Goal: Information Seeking & Learning: Learn about a topic

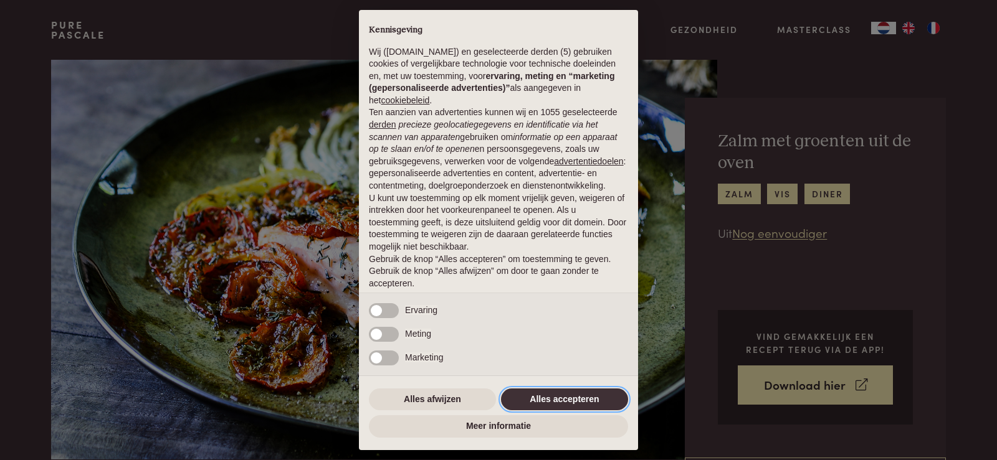
click at [557, 396] on button "Alles accepteren" at bounding box center [564, 400] width 127 height 22
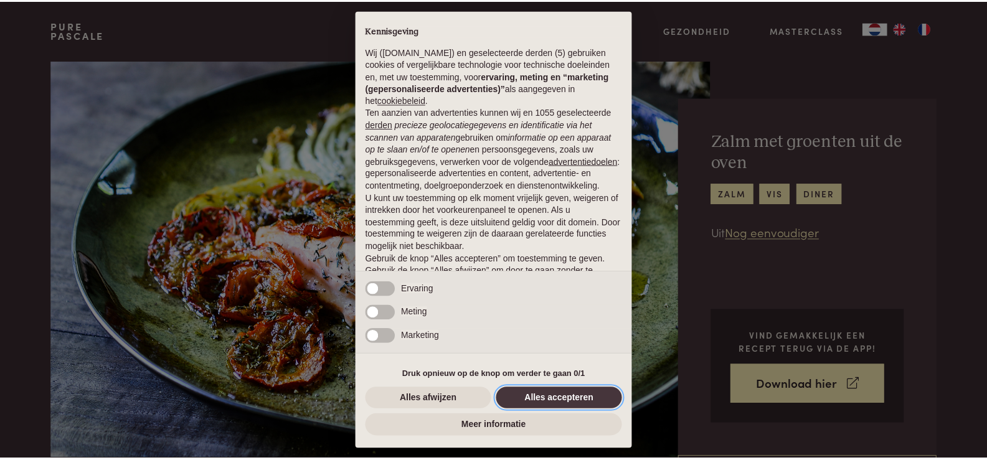
scroll to position [40, 0]
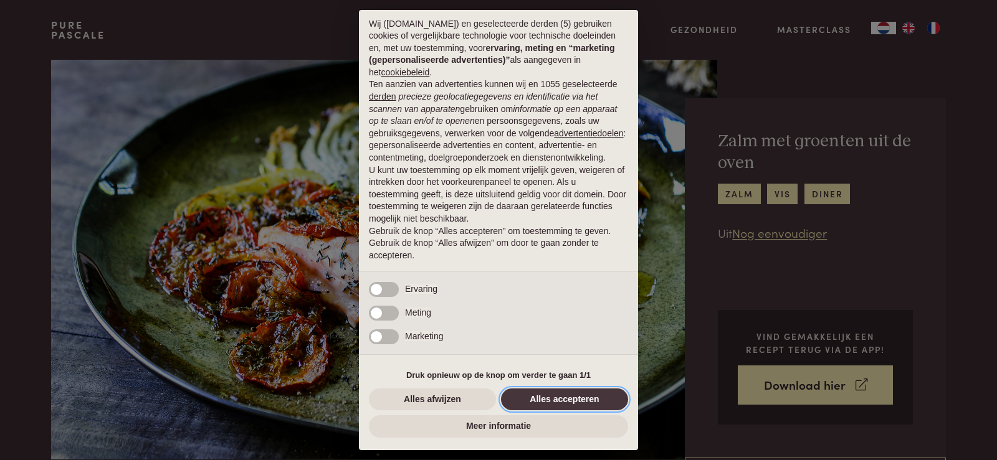
click at [557, 396] on button "Alles accepteren" at bounding box center [564, 400] width 127 height 22
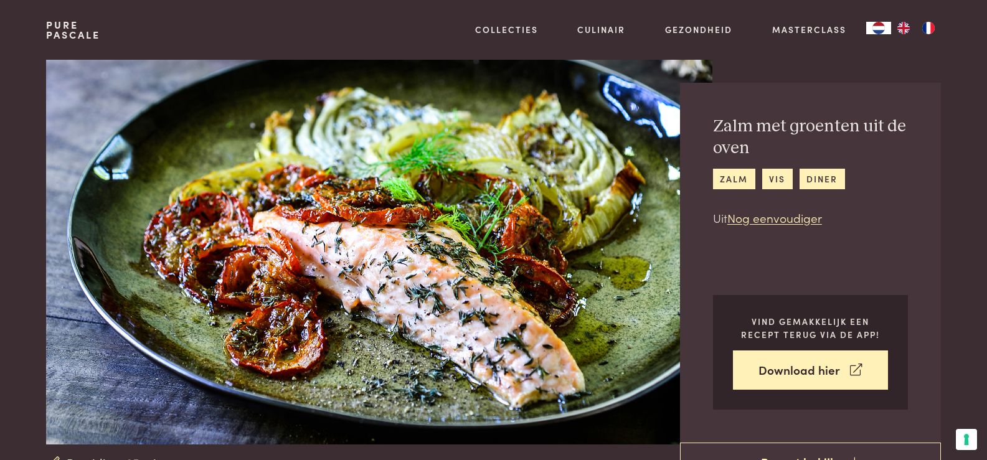
scroll to position [0, 0]
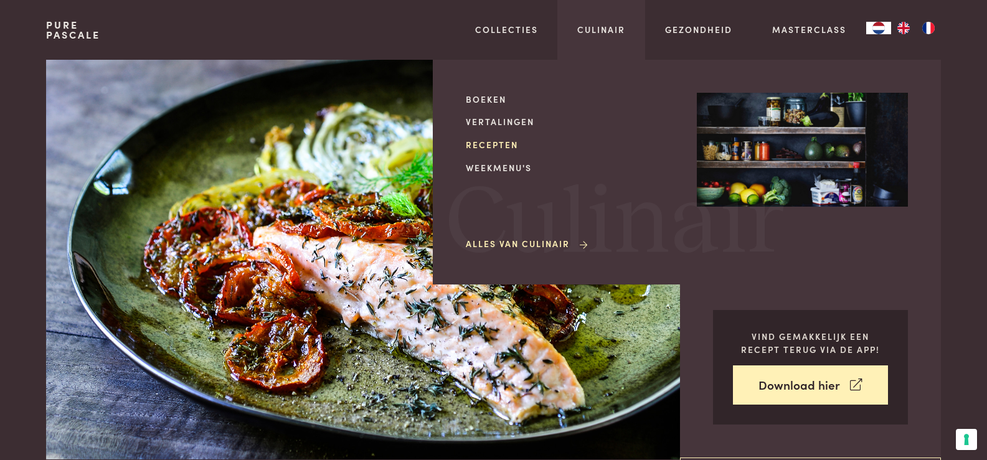
click at [493, 145] on link "Recepten" at bounding box center [571, 144] width 211 height 13
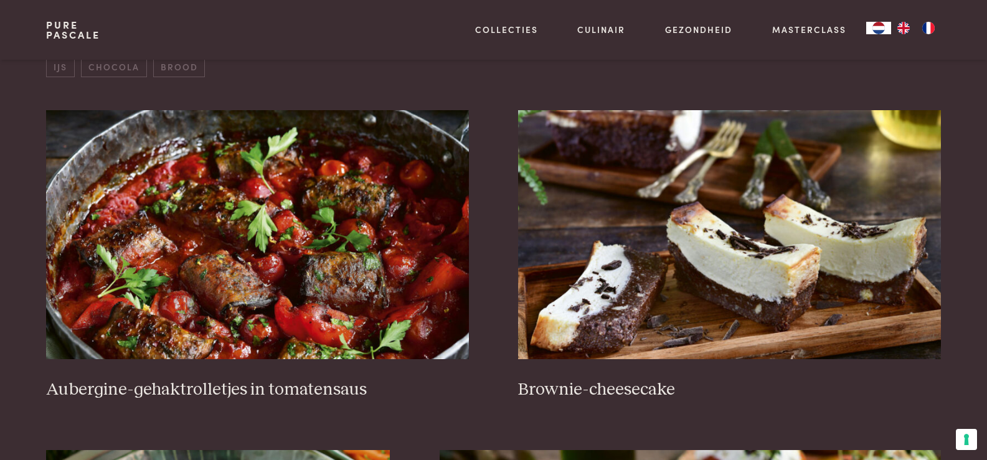
scroll to position [455, 0]
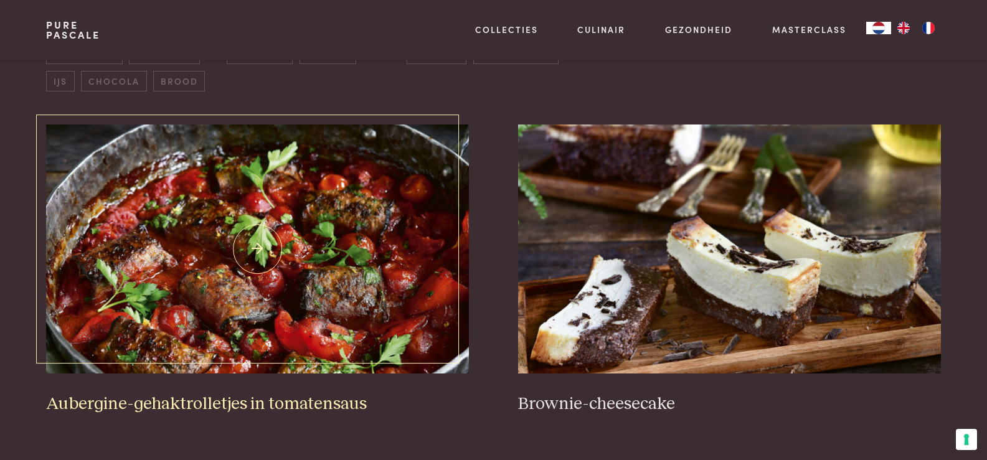
click at [250, 259] on img at bounding box center [257, 249] width 422 height 249
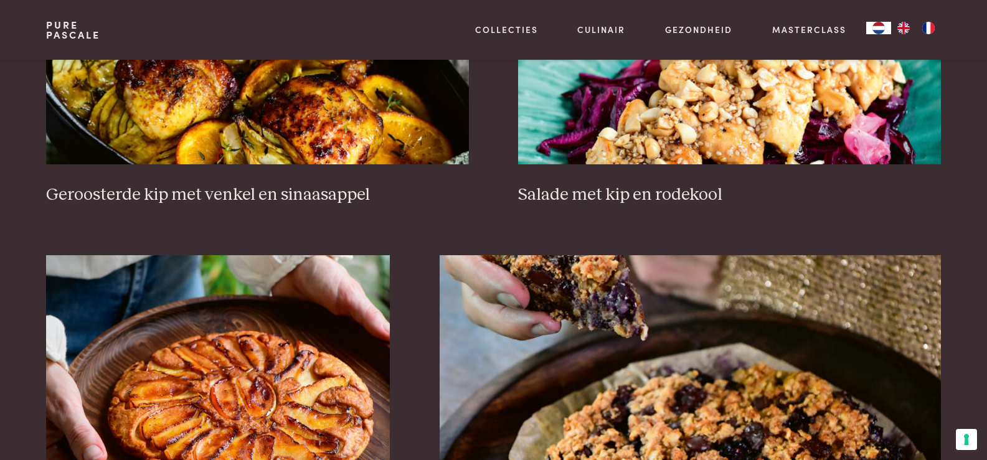
scroll to position [1829, 0]
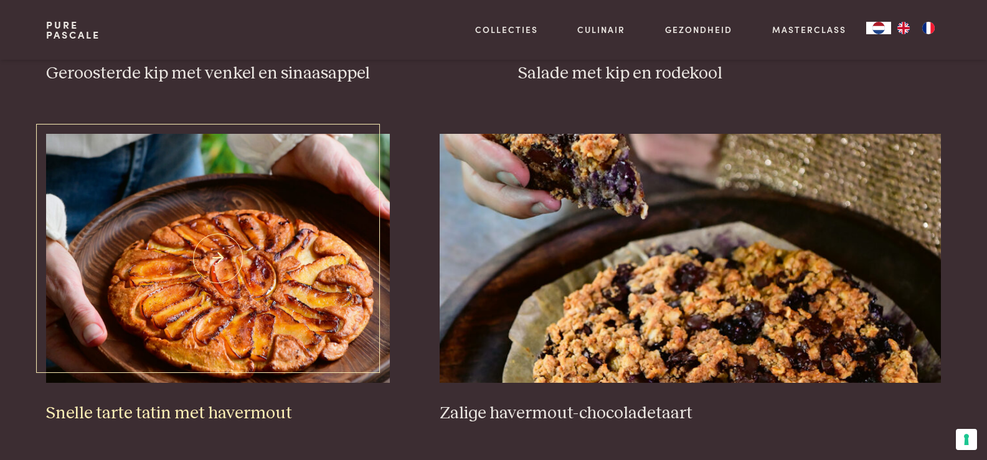
click at [290, 261] on img at bounding box center [218, 258] width 344 height 249
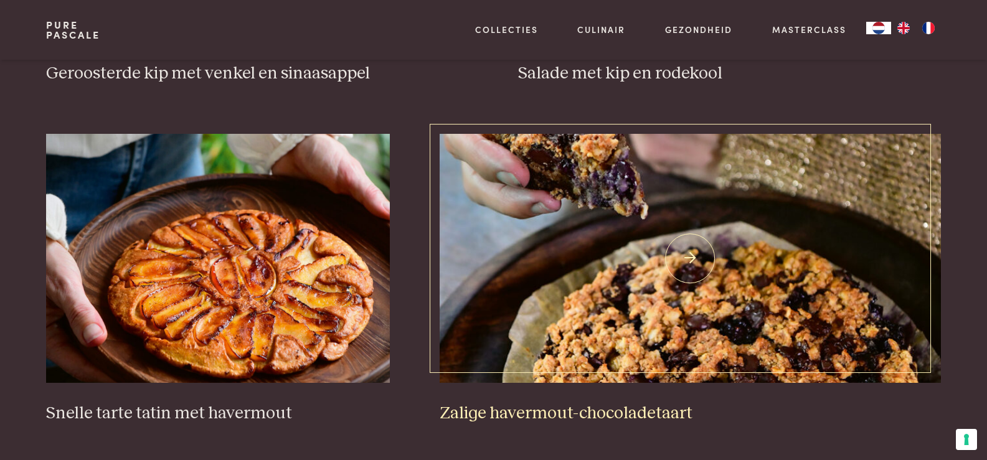
click at [686, 325] on img at bounding box center [691, 258] width 502 height 249
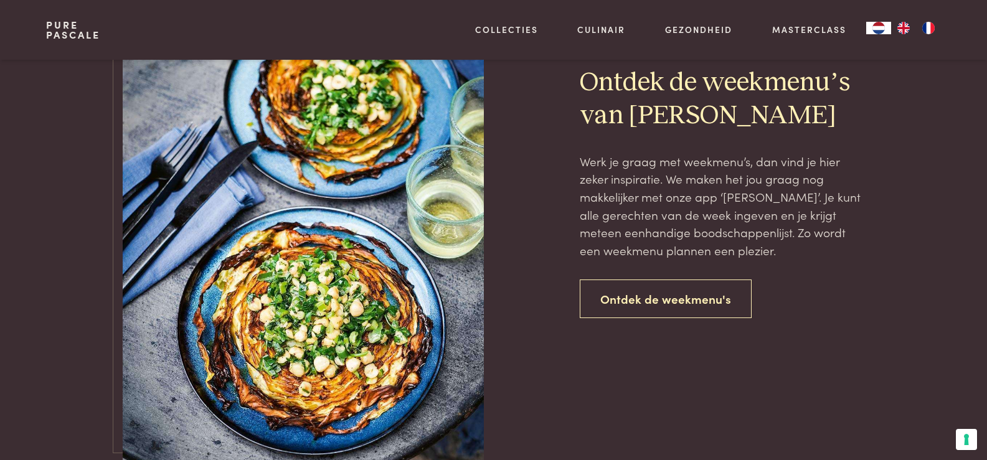
scroll to position [2851, 0]
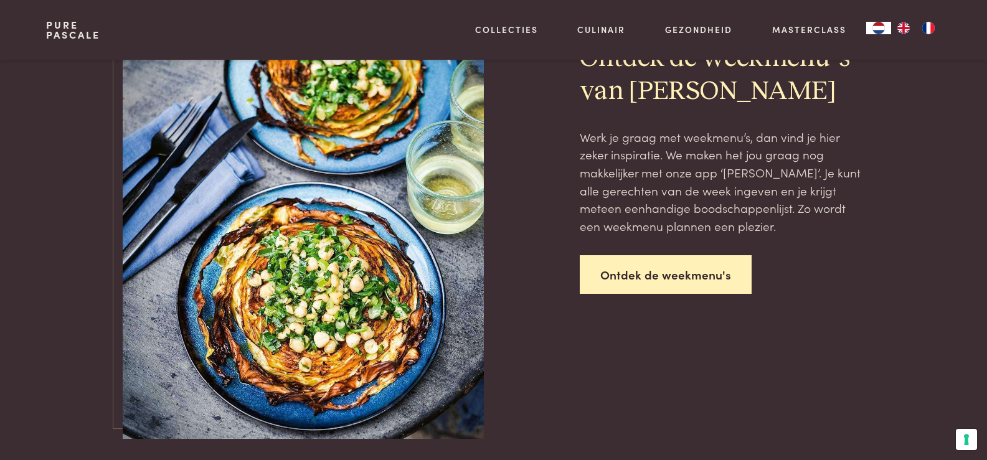
click at [673, 275] on link "Ontdek de weekmenu's" at bounding box center [666, 274] width 172 height 39
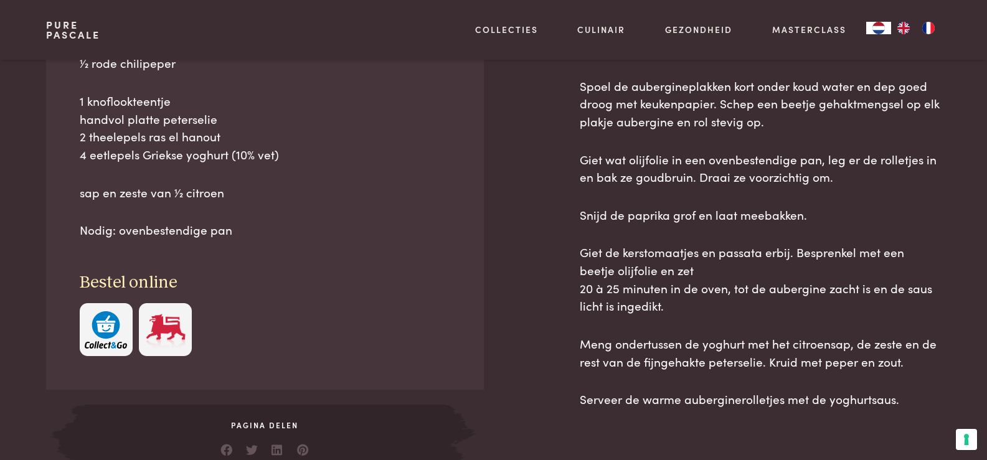
scroll to position [850, 0]
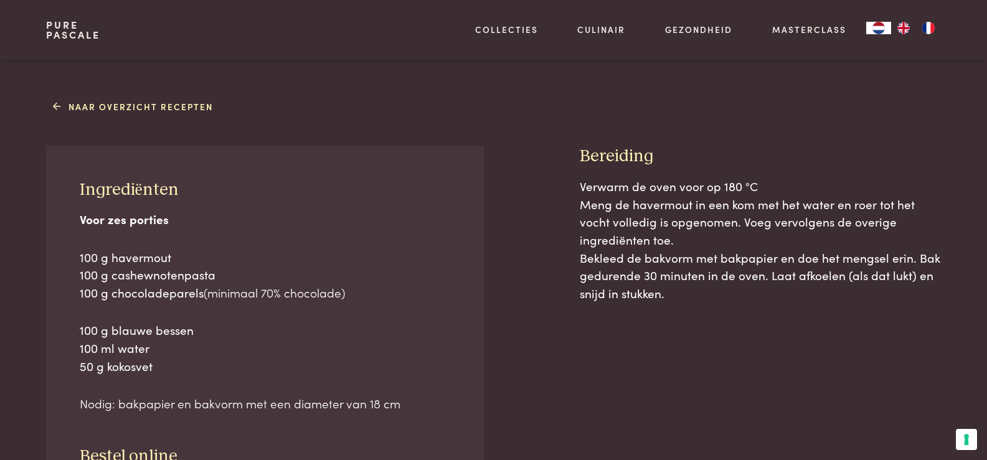
scroll to position [166, 0]
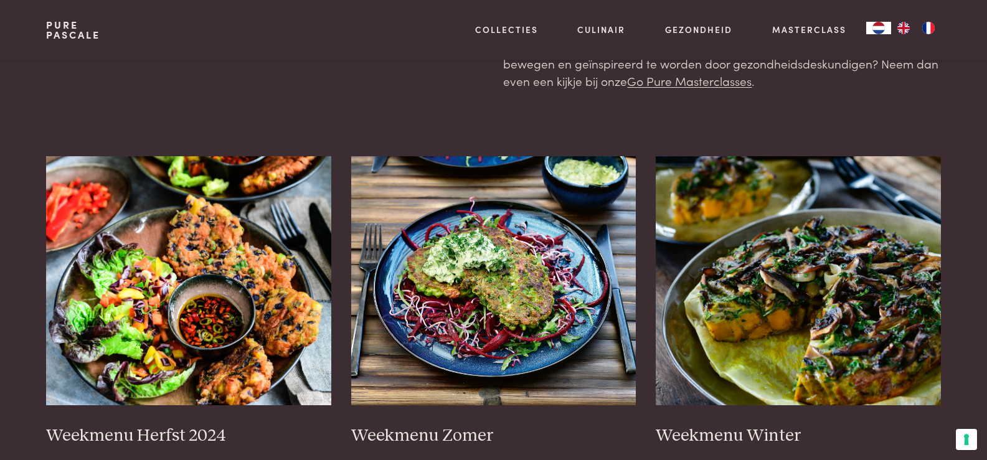
scroll to position [206, 0]
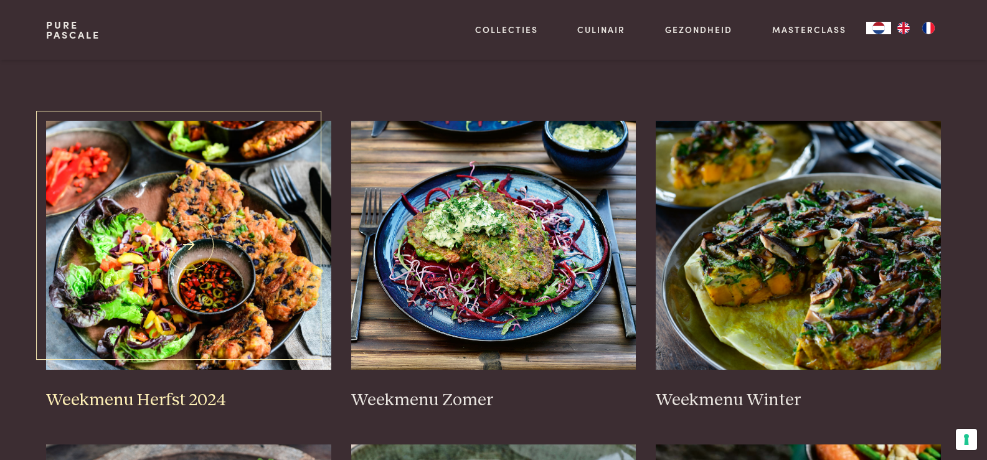
click at [223, 242] on img at bounding box center [188, 245] width 285 height 249
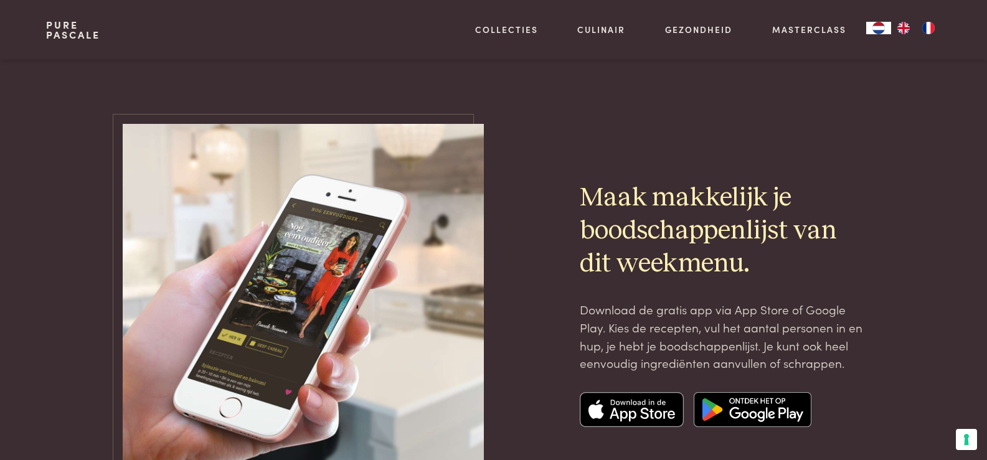
scroll to position [4074, 0]
